Goal: Find specific page/section: Find specific page/section

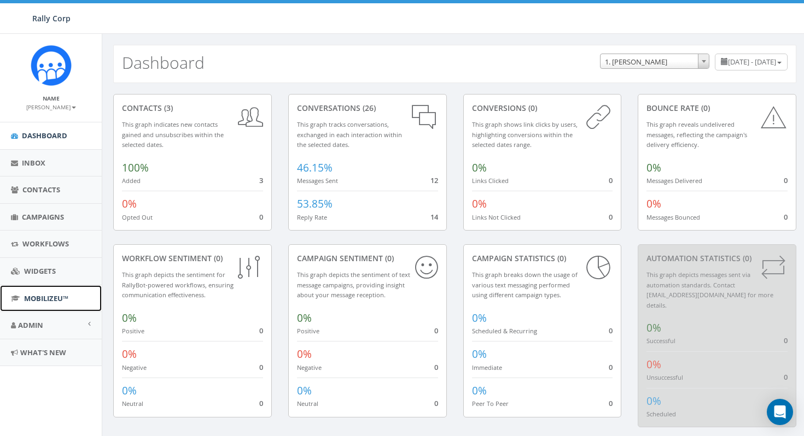
click at [48, 296] on span "MobilizeU™" at bounding box center [46, 299] width 44 height 10
click at [53, 298] on span "MobilizeU™" at bounding box center [46, 299] width 44 height 10
click at [17, 330] on link "Admin" at bounding box center [51, 325] width 102 height 27
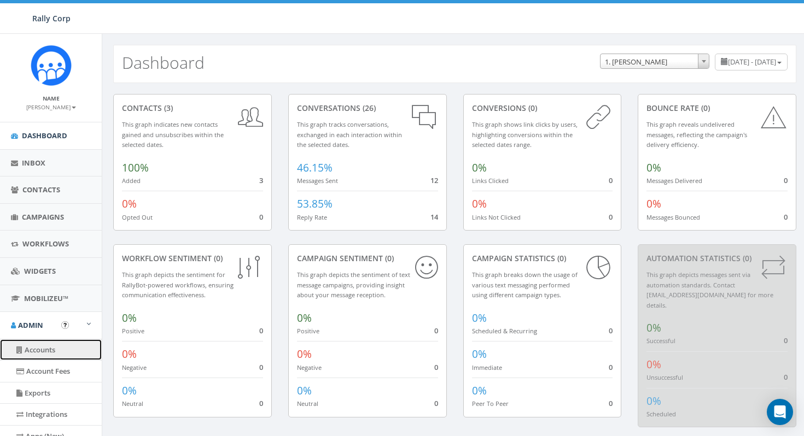
click at [57, 355] on link "Accounts" at bounding box center [51, 350] width 102 height 21
